Goal: Find specific page/section: Find specific page/section

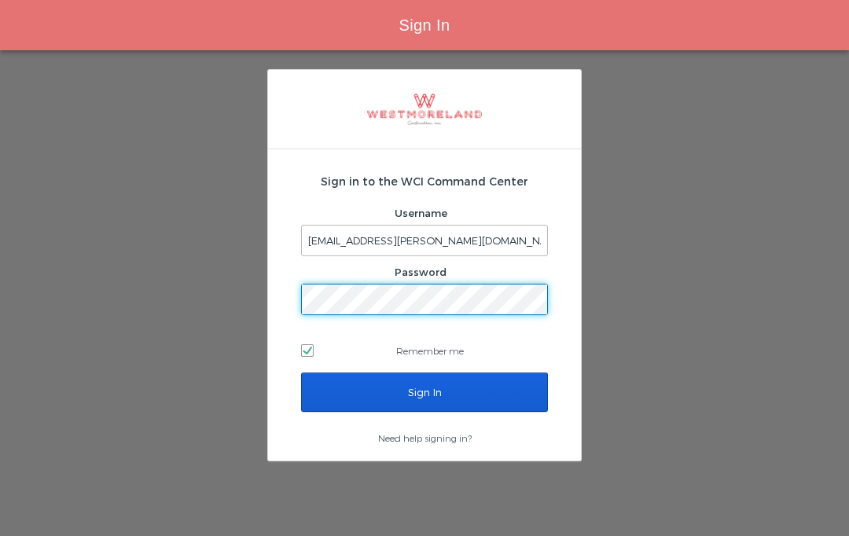
click at [435, 398] on input "Sign In" at bounding box center [424, 391] width 247 height 39
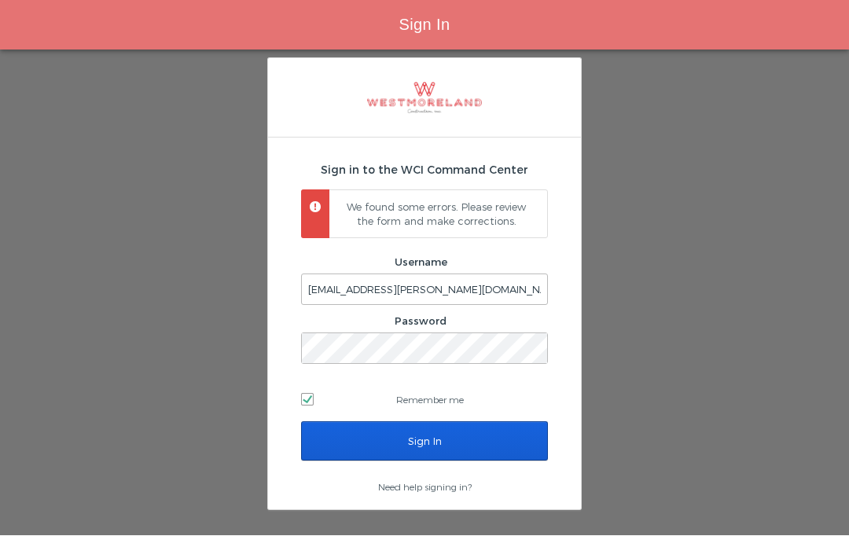
click at [446, 422] on input "Sign In" at bounding box center [424, 441] width 247 height 39
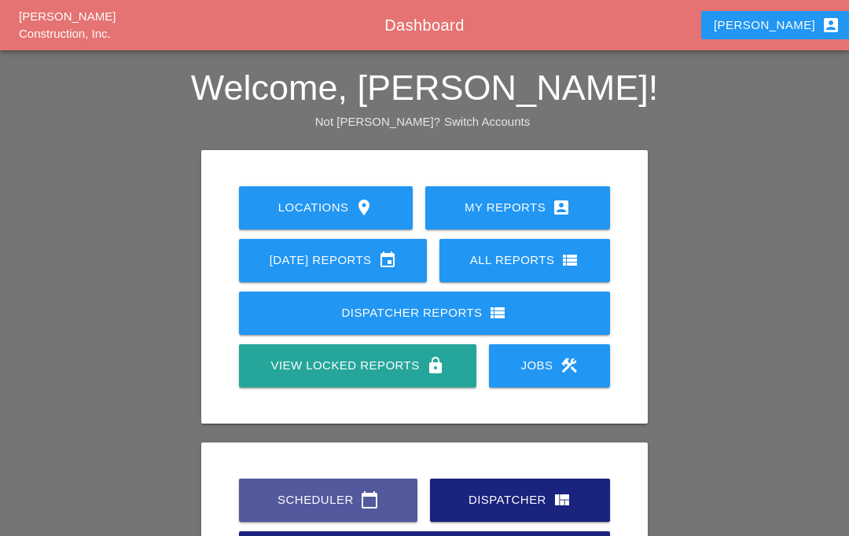
click at [352, 490] on div "Scheduler calendar_today" at bounding box center [328, 499] width 128 height 19
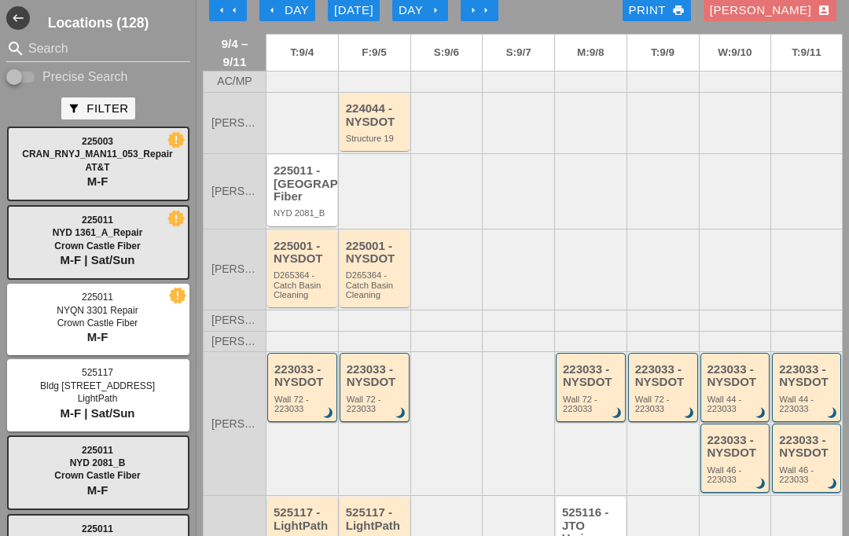
scroll to position [20, 0]
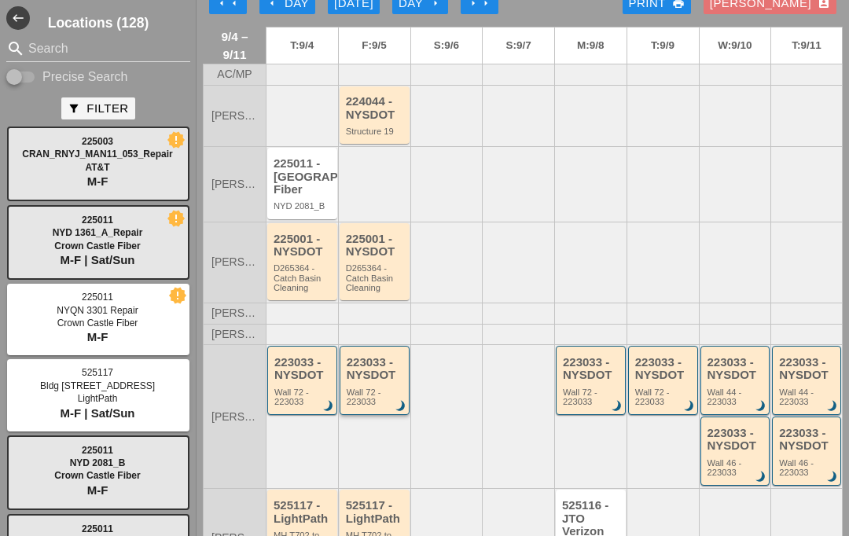
click at [375, 382] on div "223033 - NYSDOT" at bounding box center [376, 369] width 58 height 26
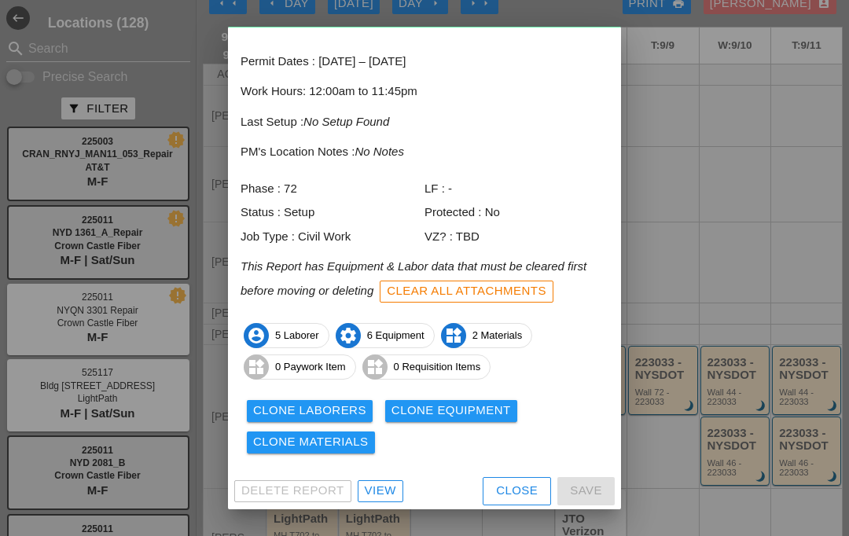
scroll to position [63, 0]
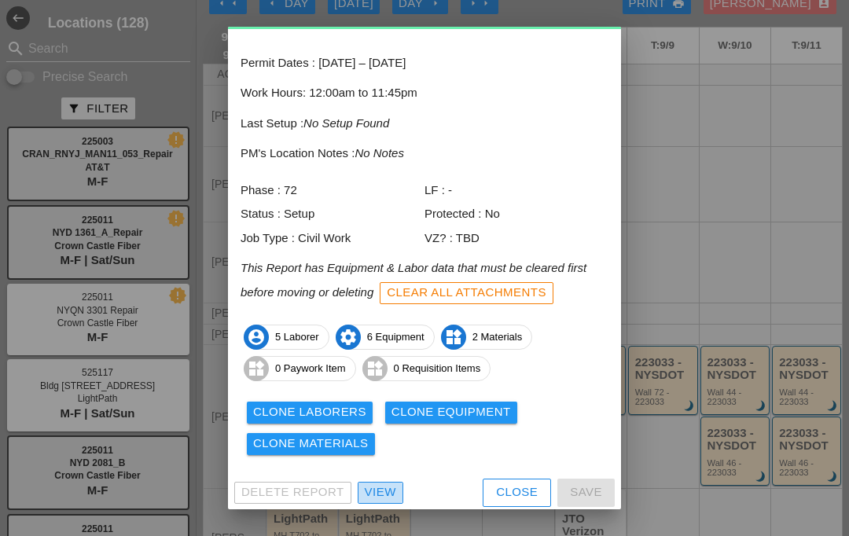
click at [386, 483] on div "View" at bounding box center [380, 492] width 31 height 18
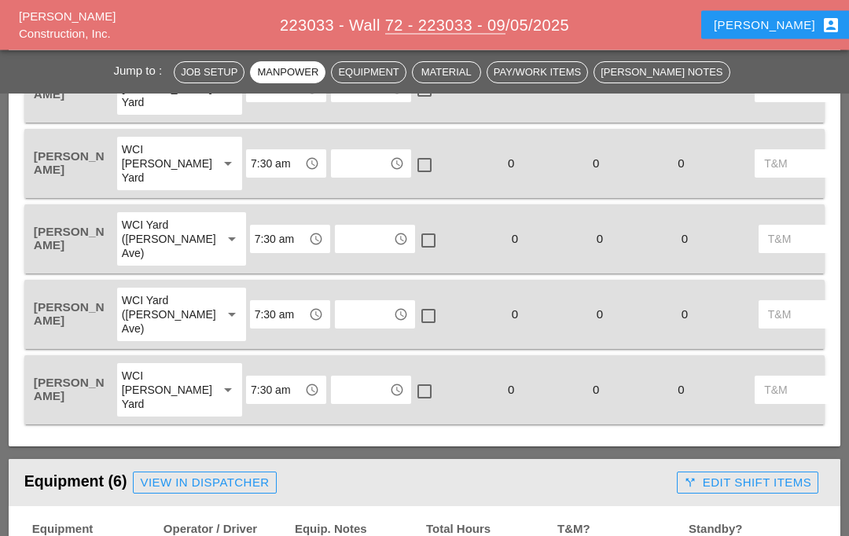
scroll to position [1150, 0]
